Goal: Find specific page/section: Find specific page/section

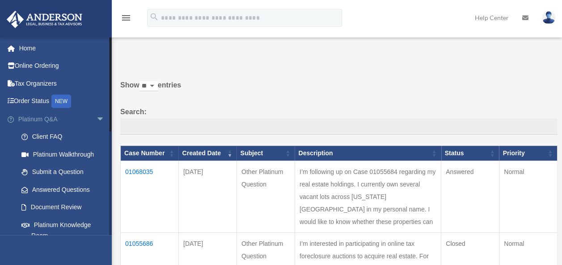
click at [96, 119] on span "arrow_drop_down" at bounding box center [105, 119] width 18 height 18
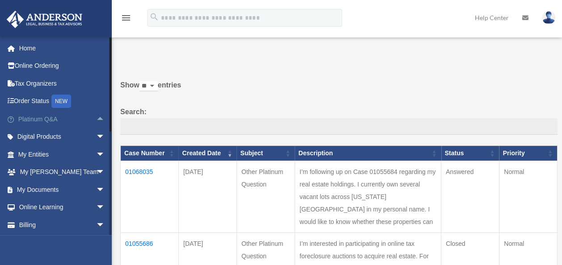
click at [96, 119] on span "arrow_drop_up" at bounding box center [105, 119] width 18 height 18
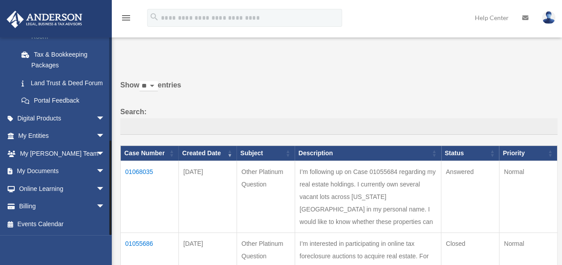
scroll to position [210, 0]
click at [96, 135] on span "arrow_drop_down" at bounding box center [105, 136] width 18 height 18
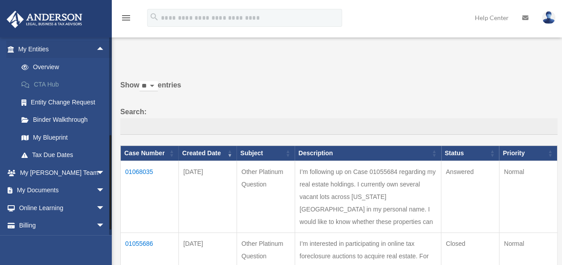
scroll to position [299, 0]
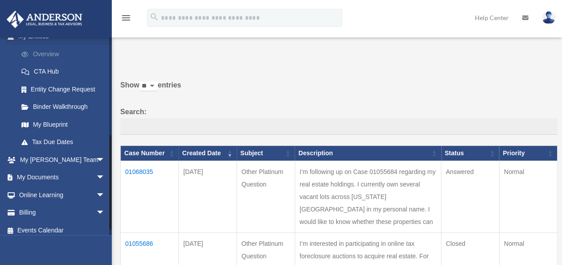
click at [50, 63] on link "Overview" at bounding box center [66, 54] width 106 height 18
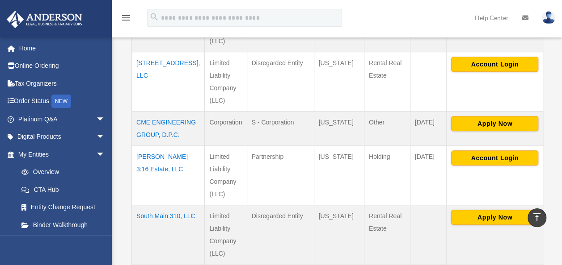
scroll to position [357, 0]
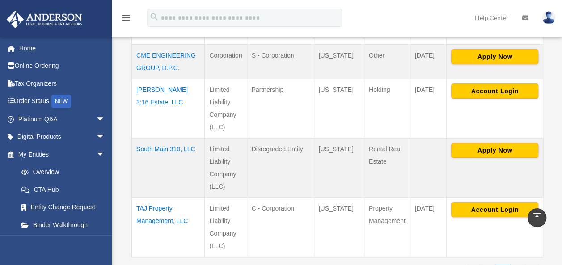
click at [152, 148] on td "South Main 310, LLC" at bounding box center [168, 167] width 73 height 59
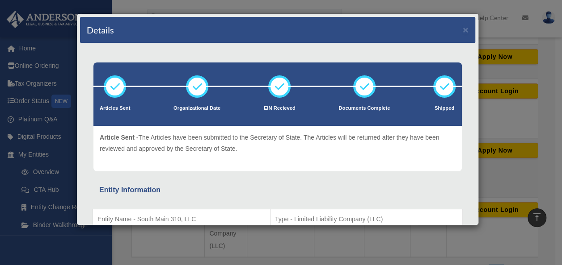
click at [193, 35] on div "Details ×" at bounding box center [277, 30] width 395 height 26
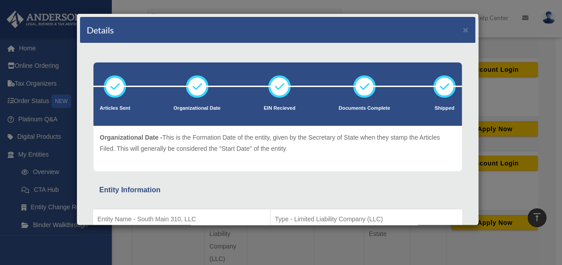
scroll to position [268, 0]
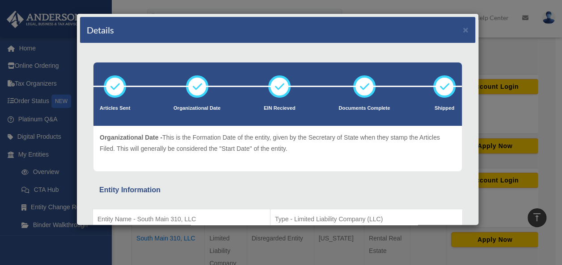
click at [222, 28] on div "Details ×" at bounding box center [277, 30] width 395 height 26
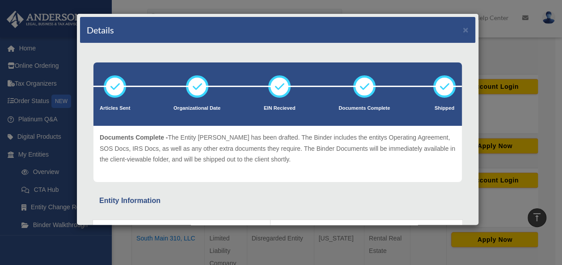
click at [354, 85] on icon at bounding box center [364, 86] width 27 height 27
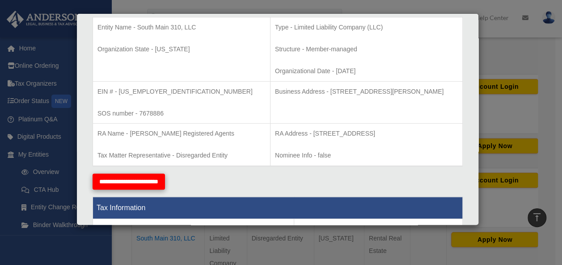
scroll to position [223, 0]
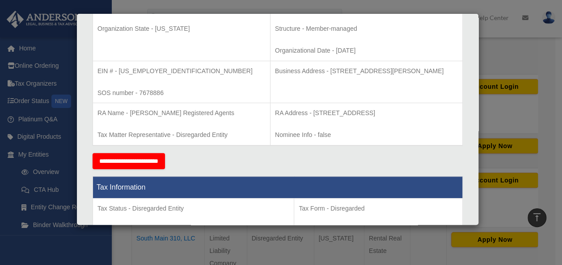
click at [38, 250] on div "Details × Articles Sent Organizational Date" at bounding box center [281, 132] width 562 height 265
